Goal: Transaction & Acquisition: Subscribe to service/newsletter

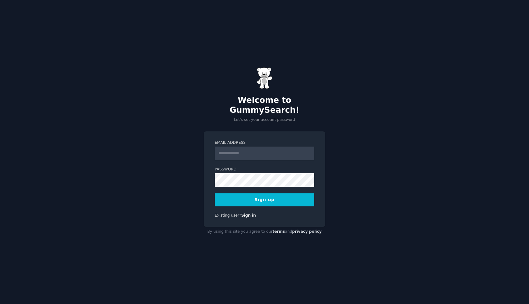
click at [246, 150] on input "Email Address" at bounding box center [265, 153] width 100 height 14
type input "**********"
click at [269, 197] on button "Sign up" at bounding box center [265, 199] width 100 height 13
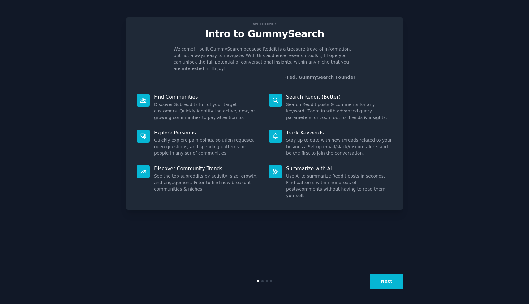
click at [383, 280] on button "Next" at bounding box center [386, 280] width 33 height 15
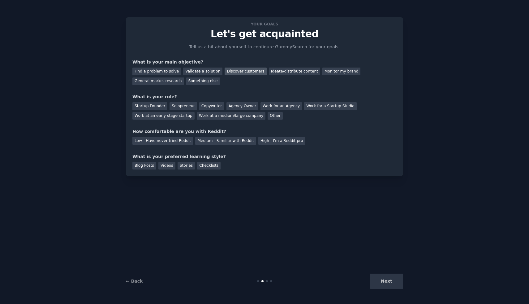
click at [237, 74] on div "Discover customers" at bounding box center [246, 71] width 42 height 8
click at [238, 102] on div "Agency Owner" at bounding box center [243, 106] width 32 height 8
click at [178, 141] on div "Low - Have never tried Reddit" at bounding box center [163, 141] width 61 height 8
click at [395, 279] on div "Next" at bounding box center [357, 280] width 93 height 15
click at [386, 281] on div "Next" at bounding box center [357, 280] width 93 height 15
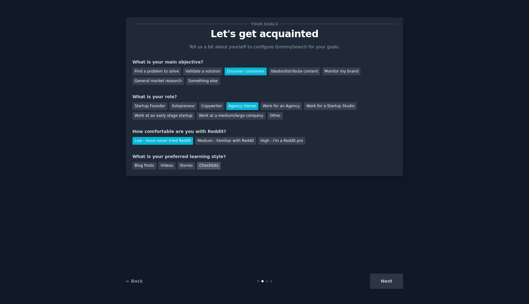
click at [204, 166] on div "Checklists" at bounding box center [209, 166] width 24 height 8
click at [395, 282] on button "Next" at bounding box center [386, 280] width 33 height 15
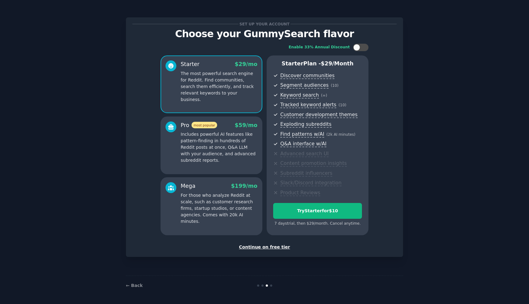
click at [189, 144] on p "Includes powerful AI features like pattern-finding in hundreds of Reddit posts …" at bounding box center [219, 147] width 77 height 33
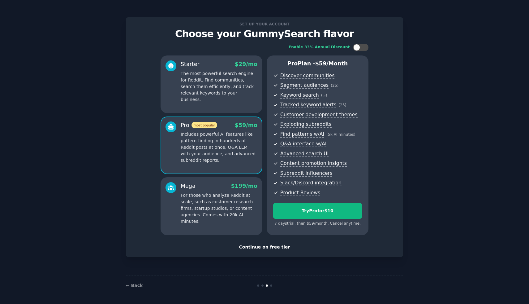
click at [190, 198] on p "For those who analyze Reddit at scale, such as customer research firms, startup…" at bounding box center [219, 208] width 77 height 33
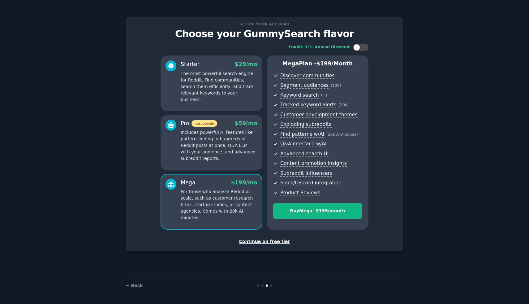
click at [196, 147] on p "Includes powerful AI features like pattern-finding in hundreds of Reddit posts …" at bounding box center [219, 145] width 77 height 33
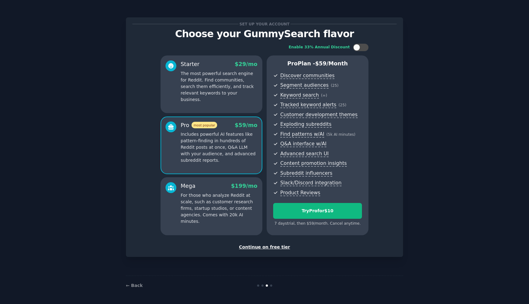
click at [201, 199] on p "For those who analyze Reddit at scale, such as customer research firms, startup…" at bounding box center [219, 208] width 77 height 33
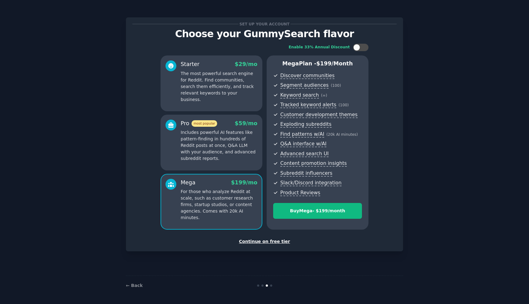
click at [196, 150] on p "Includes powerful AI features like pattern-finding in hundreds of Reddit posts …" at bounding box center [219, 145] width 77 height 33
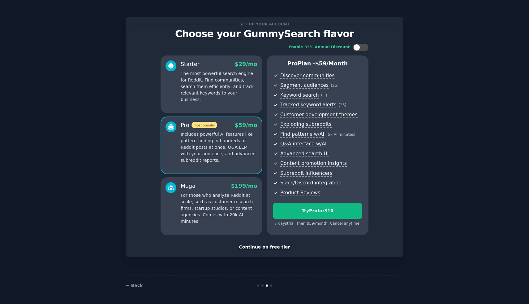
click at [211, 95] on p "The most powerful search engine for Reddit. Find communities, search them effic…" at bounding box center [219, 86] width 77 height 33
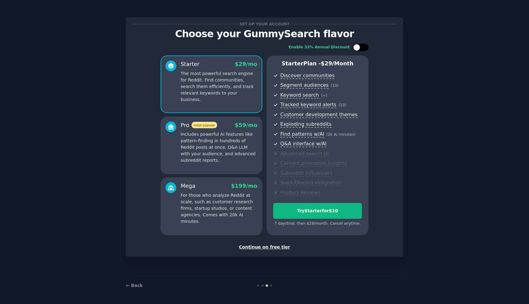
click at [356, 46] on div at bounding box center [357, 47] width 7 height 7
click at [356, 46] on icon at bounding box center [357, 47] width 3 height 3
click at [356, 46] on div at bounding box center [357, 47] width 7 height 7
click at [356, 46] on icon at bounding box center [357, 47] width 3 height 3
checkbox input "false"
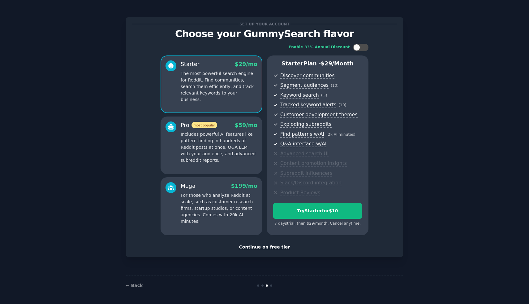
click at [276, 248] on div "Continue on free tier" at bounding box center [265, 247] width 264 height 7
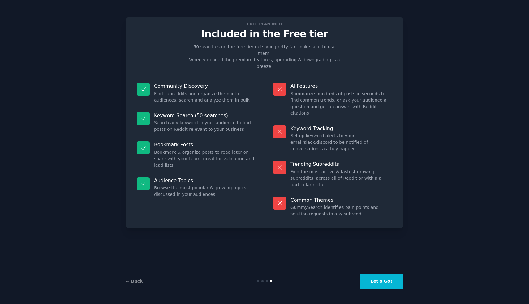
click at [375, 287] on button "Let's Go!" at bounding box center [381, 280] width 43 height 15
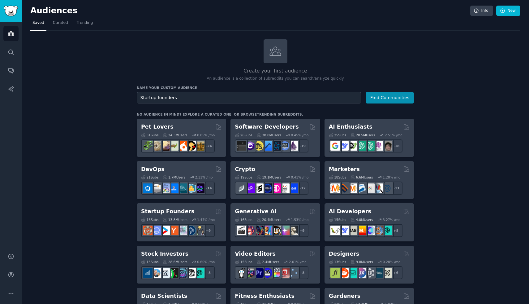
type input "Startup founders"
click at [366, 92] on button "Find Communities" at bounding box center [390, 97] width 48 height 11
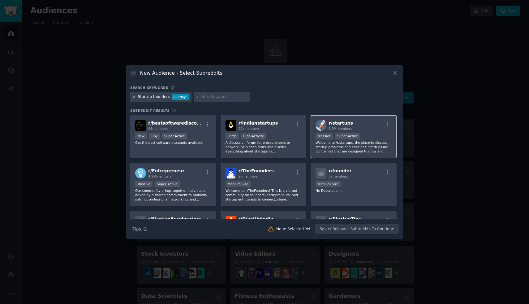
click at [338, 150] on p "Welcome to /r/startups, the place to discuss startup problems and solutions. St…" at bounding box center [354, 146] width 76 height 13
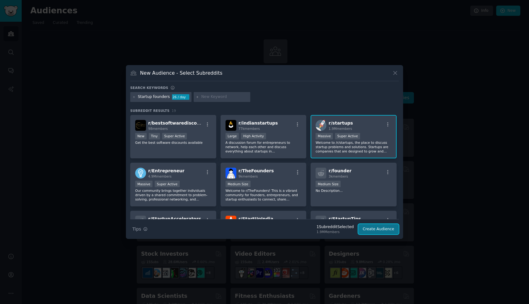
click at [364, 230] on button "Create Audience" at bounding box center [379, 229] width 41 height 11
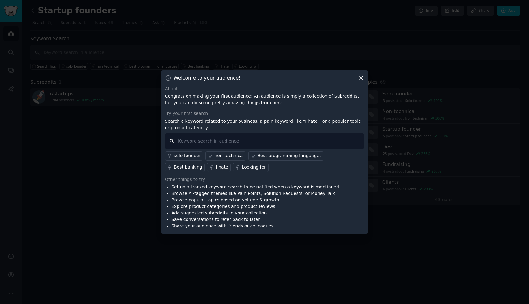
click at [229, 141] on input "text" at bounding box center [264, 141] width 199 height 16
type input "vendor"
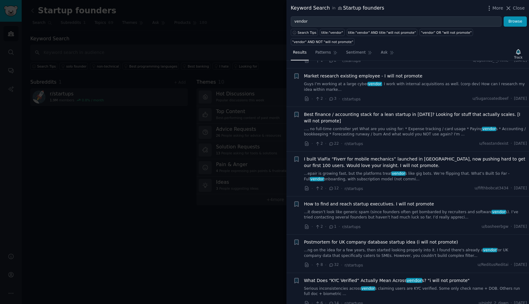
scroll to position [220, 0]
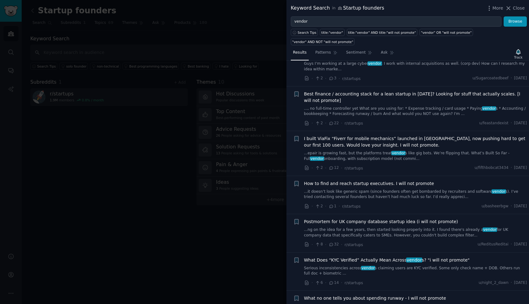
click at [251, 176] on div at bounding box center [264, 152] width 529 height 304
